Goal: Information Seeking & Learning: Check status

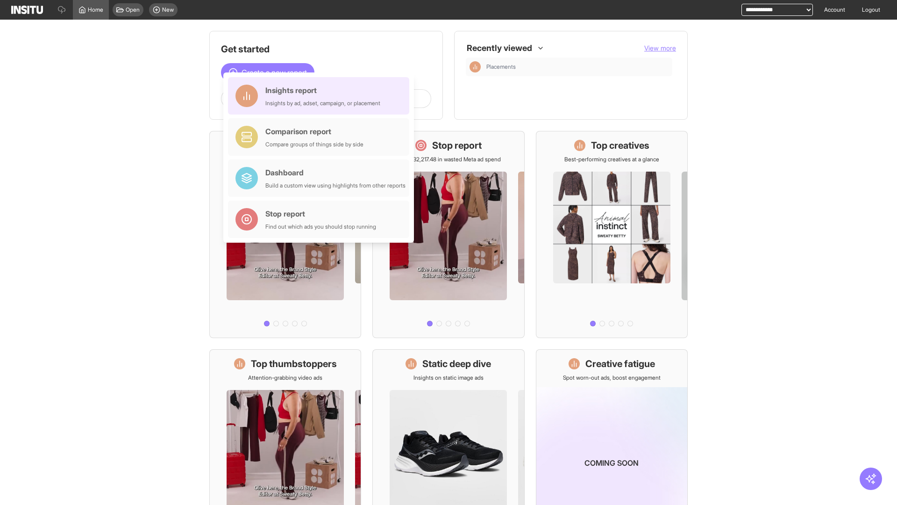
click at [321, 96] on div "Insights report Insights by ad, adset, campaign, or placement" at bounding box center [322, 96] width 115 height 22
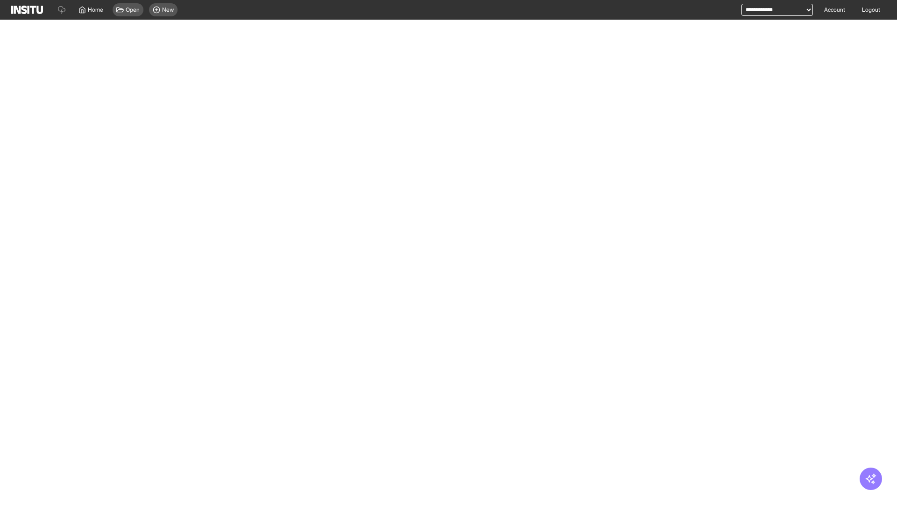
select select "**"
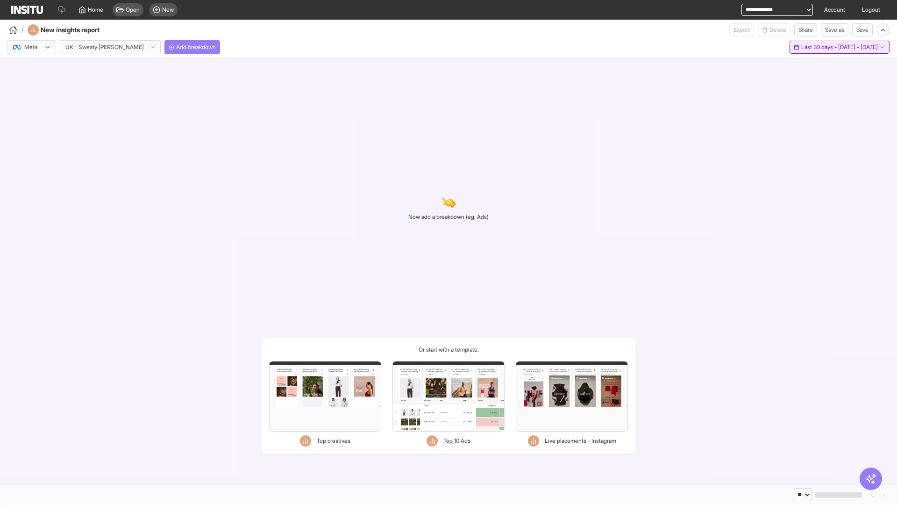
click at [820, 47] on span "Last 30 days - [DATE] - [DATE]" at bounding box center [840, 46] width 77 height 7
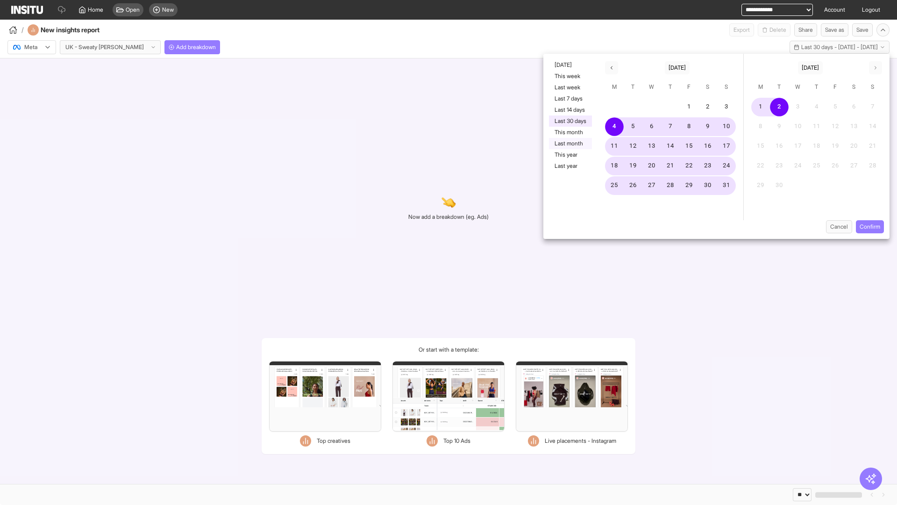
click at [570, 143] on button "Last month" at bounding box center [570, 143] width 43 height 11
